Goal: Task Accomplishment & Management: Use online tool/utility

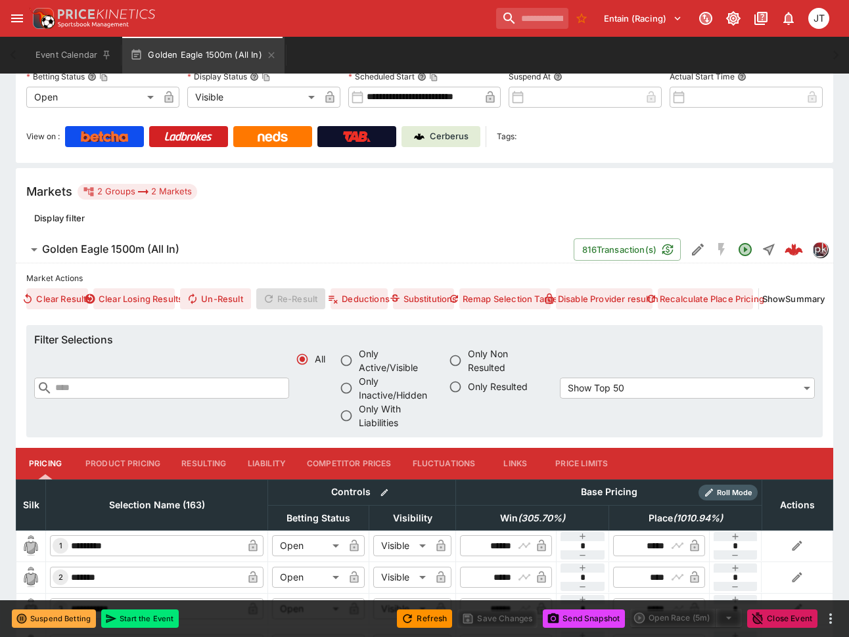
scroll to position [263, 0]
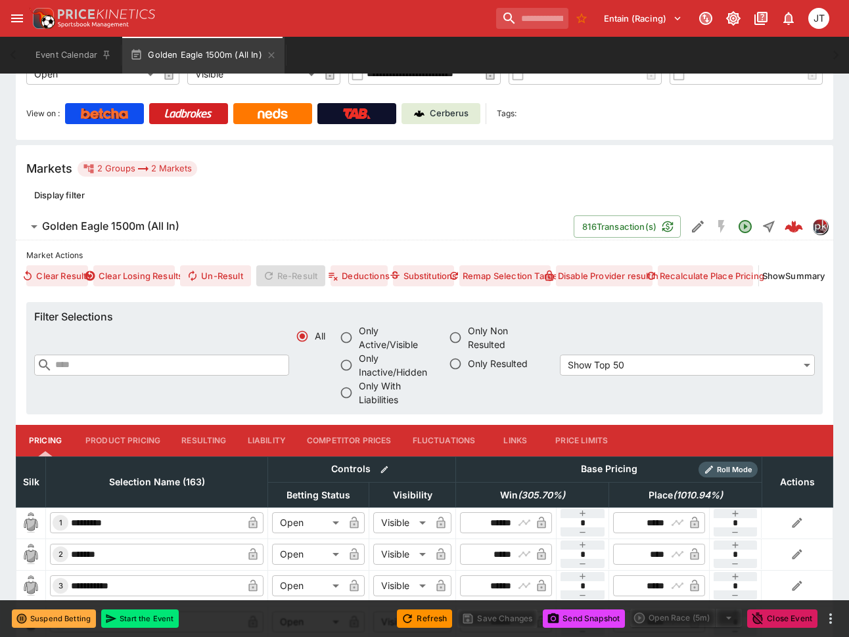
drag, startPoint x: 268, startPoint y: 438, endPoint x: 274, endPoint y: 433, distance: 7.9
click at [268, 438] on button "Liability" at bounding box center [266, 441] width 59 height 32
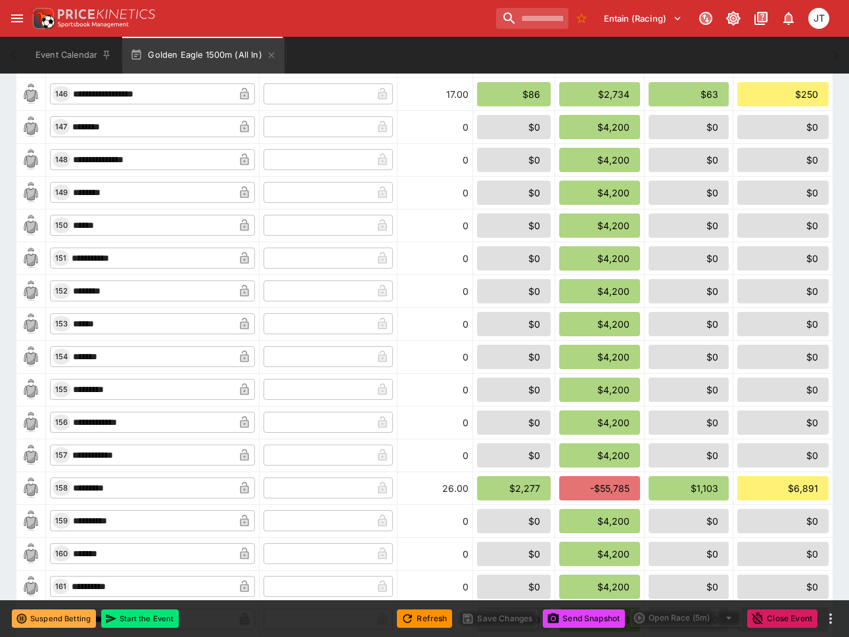
scroll to position [5632, 0]
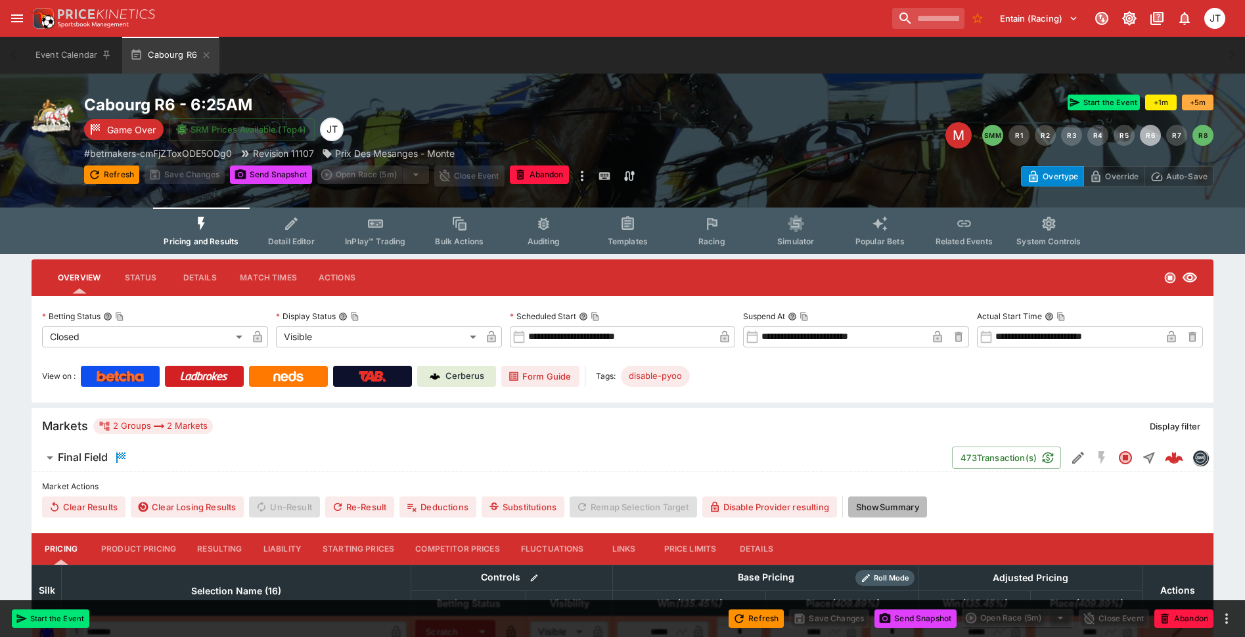
click at [894, 510] on button "Show Summary" at bounding box center [887, 506] width 79 height 21
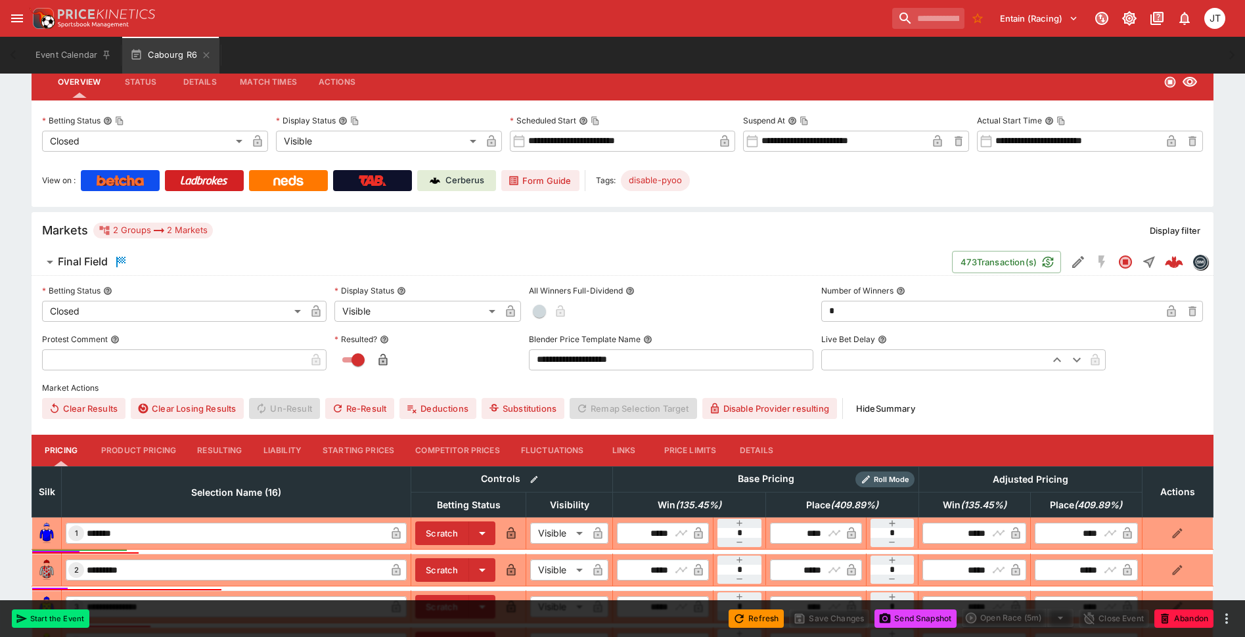
scroll to position [197, 0]
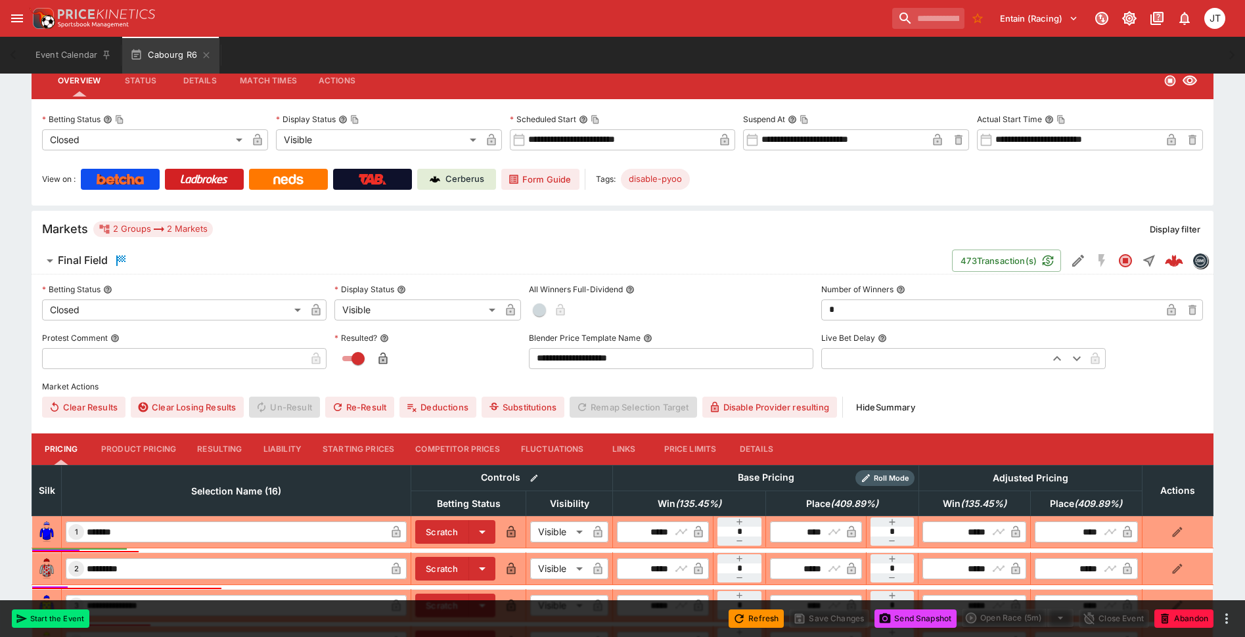
click at [134, 351] on input "text" at bounding box center [173, 358] width 263 height 21
paste input "**********"
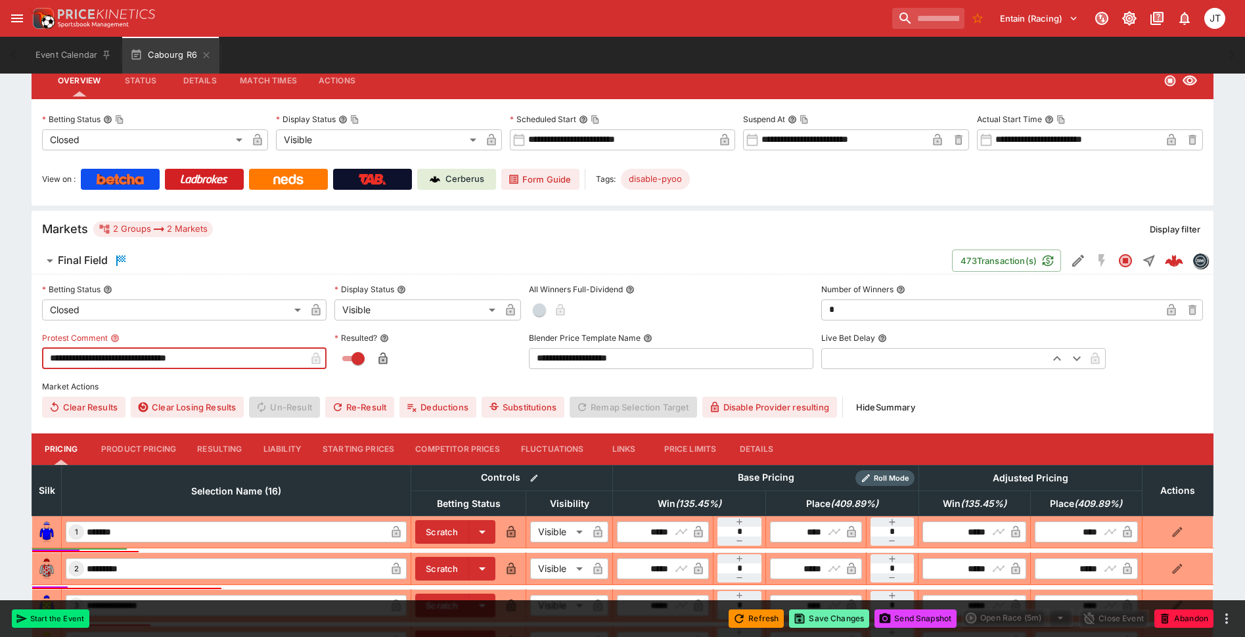
type input "**********"
click at [829, 617] on button "Save Changes" at bounding box center [829, 618] width 80 height 18
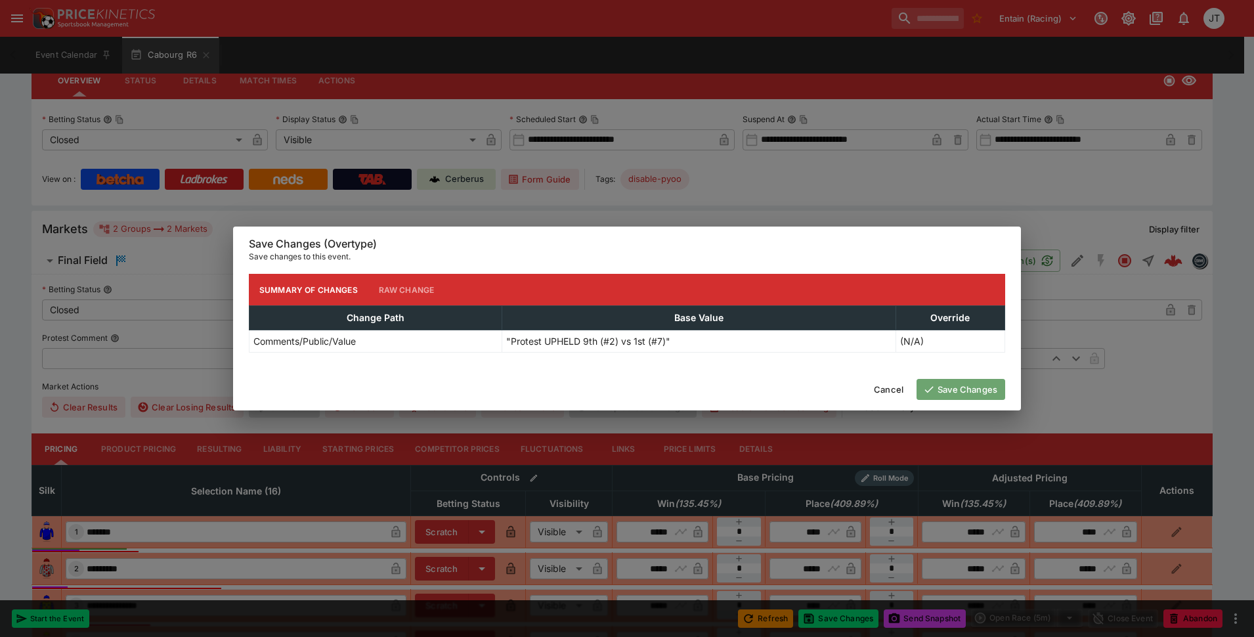
click at [942, 387] on button "Save Changes" at bounding box center [961, 389] width 89 height 21
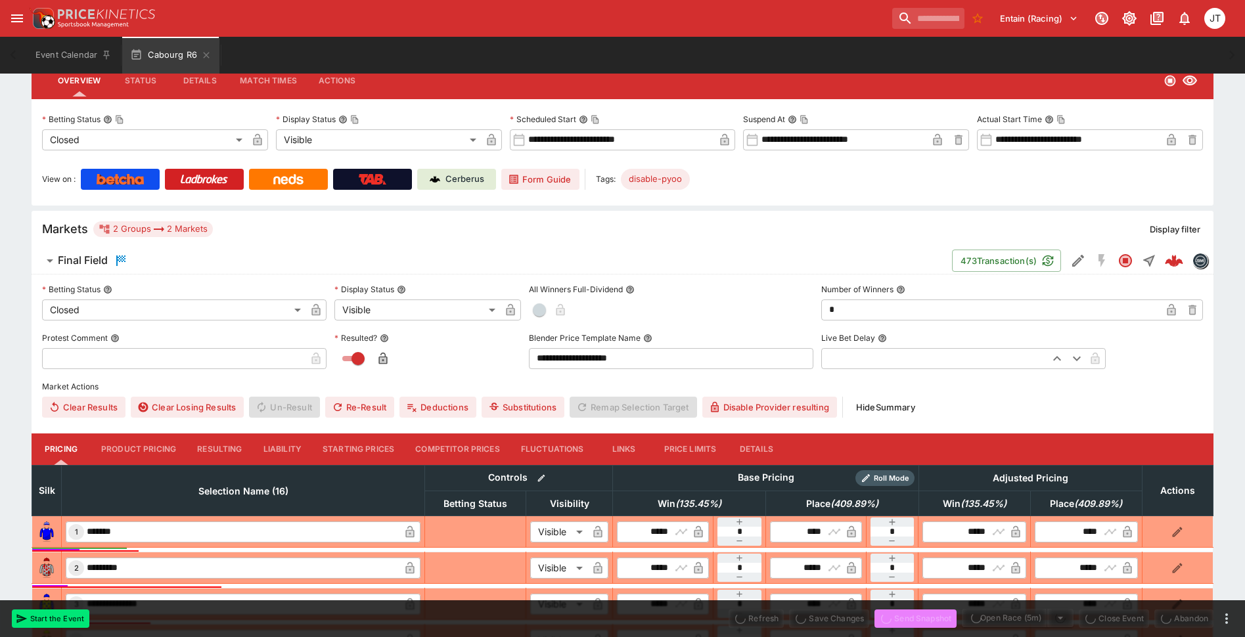
type input "**********"
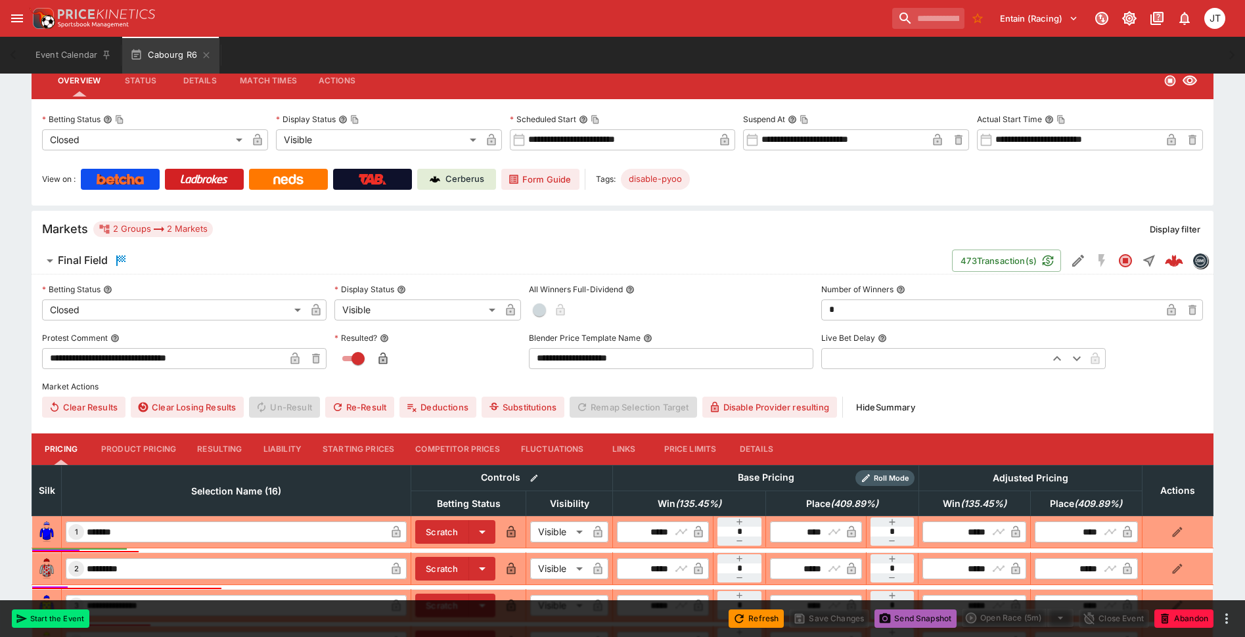
click at [900, 619] on button "Send Snapshot" at bounding box center [915, 618] width 82 height 18
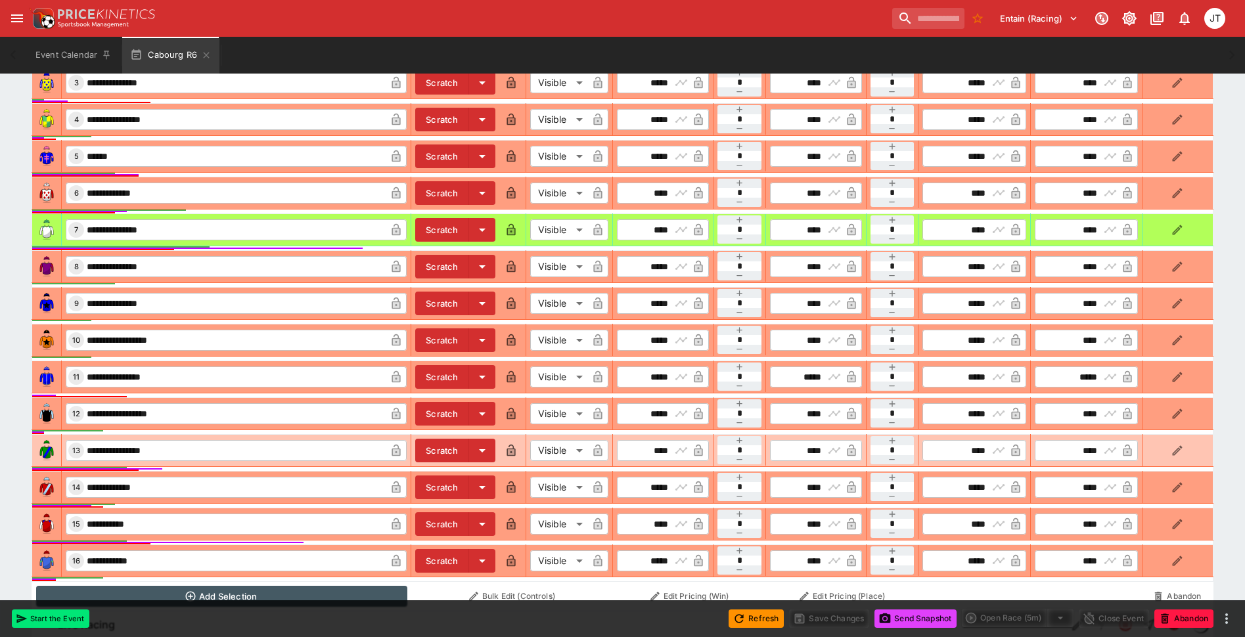
scroll to position [700, 0]
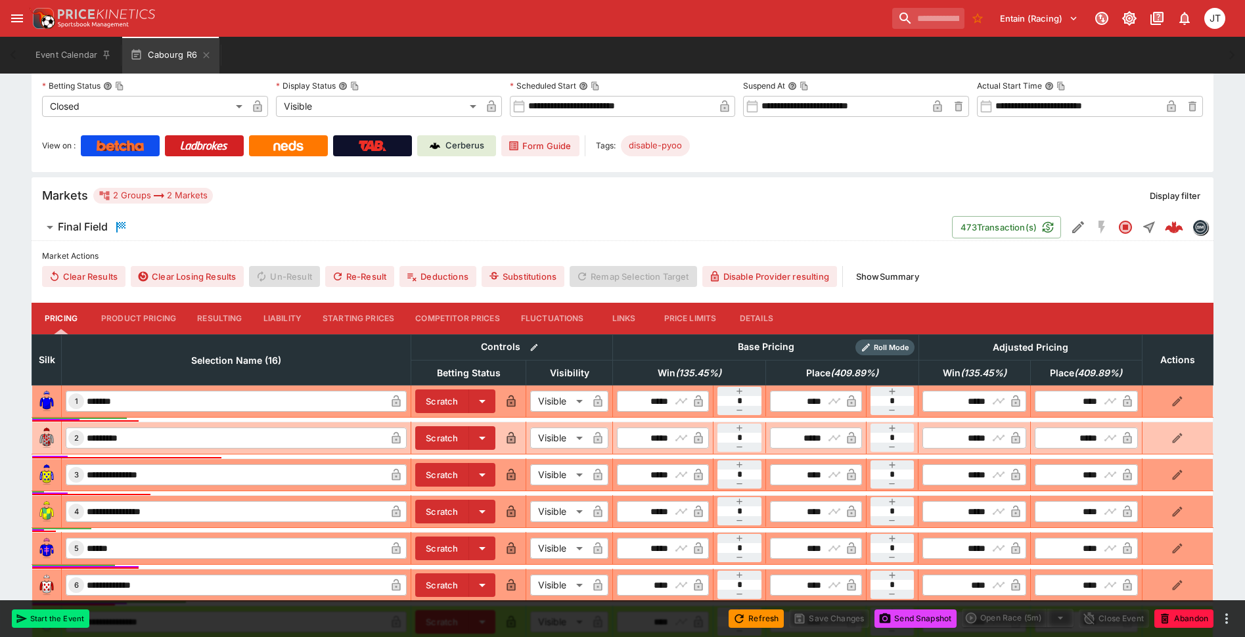
scroll to position [263, 0]
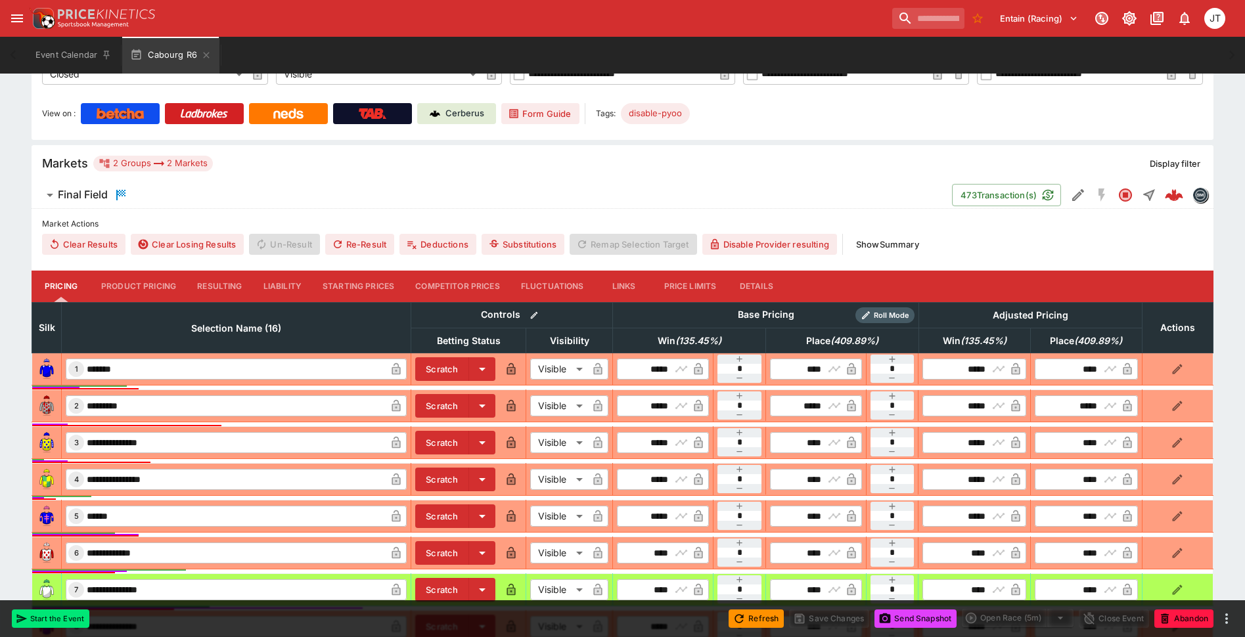
click at [286, 280] on button "Liability" at bounding box center [282, 287] width 59 height 32
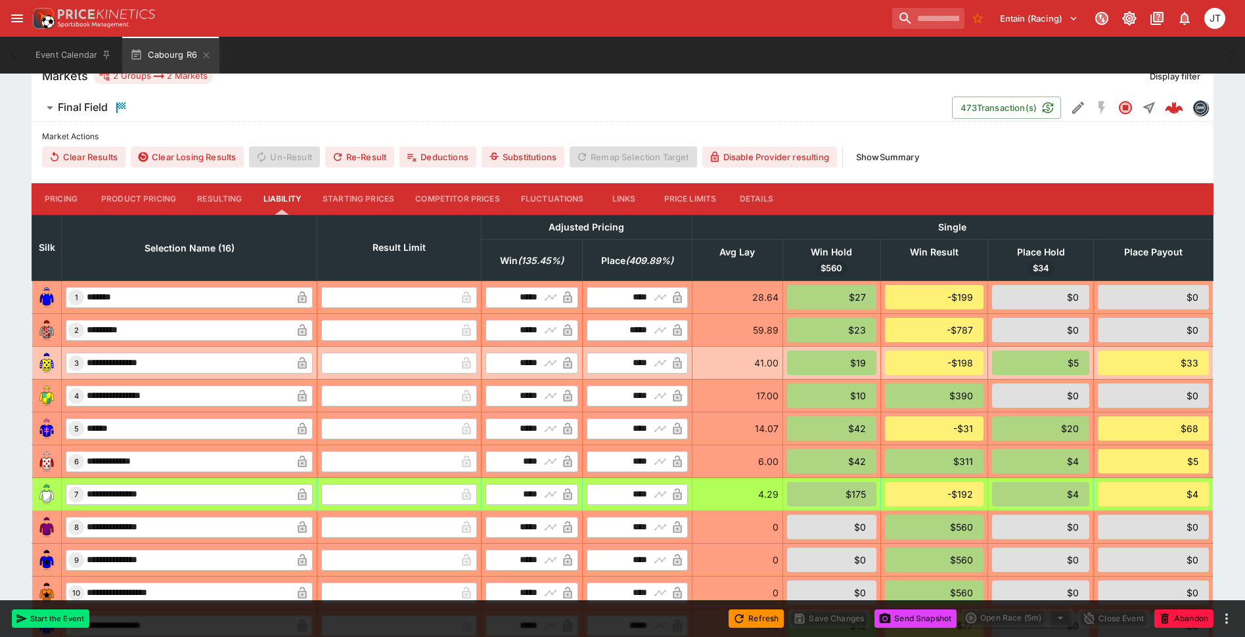
scroll to position [394, 0]
